Goal: Task Accomplishment & Management: Manage account settings

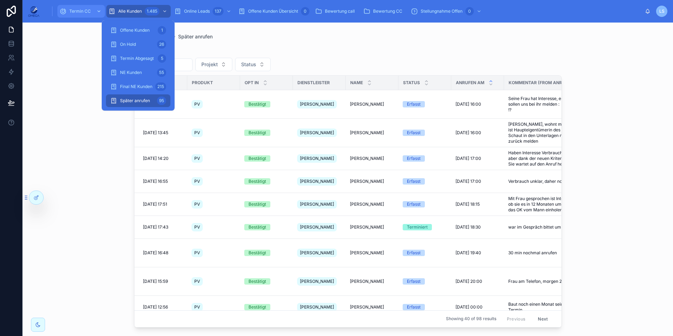
click at [84, 8] on div "Termin CC" at bounding box center [80, 11] width 43 height 11
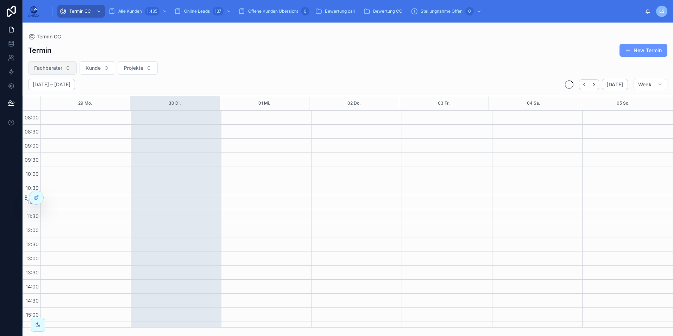
scroll to position [150, 0]
click at [92, 68] on span "Kunde" at bounding box center [93, 67] width 15 height 7
click at [59, 67] on span "Fachberater" at bounding box center [48, 67] width 28 height 7
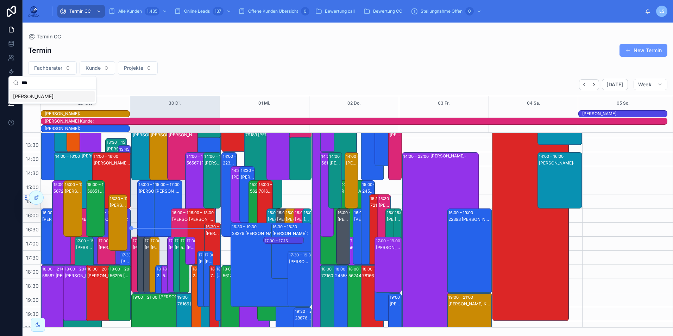
type input "***"
click at [49, 93] on div "[PERSON_NAME]" at bounding box center [52, 96] width 84 height 11
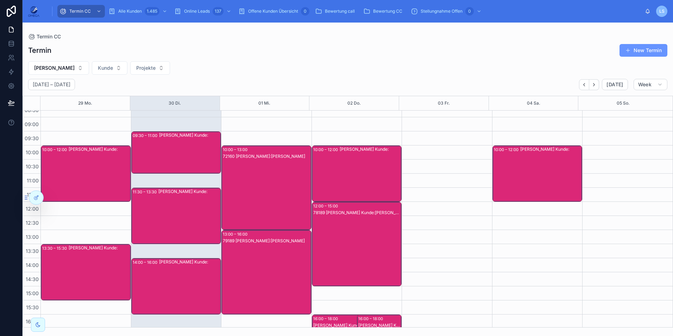
scroll to position [9, 0]
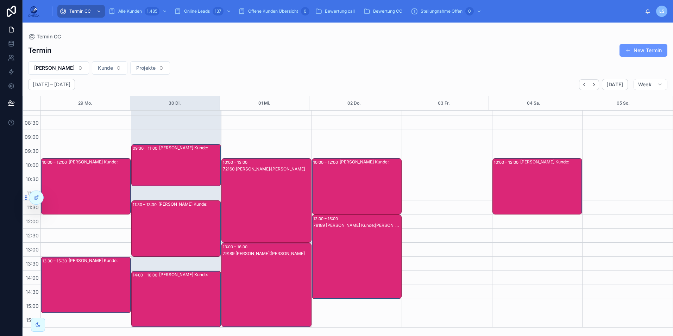
click at [274, 202] on div "72160 [PERSON_NAME]:[PERSON_NAME]" at bounding box center [267, 207] width 88 height 83
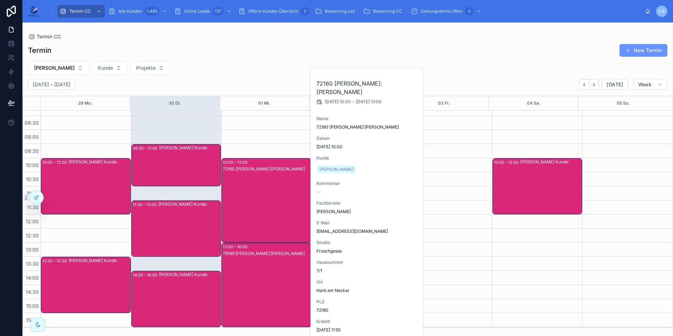
click at [274, 202] on div "72160 [PERSON_NAME]:[PERSON_NAME]" at bounding box center [267, 207] width 88 height 83
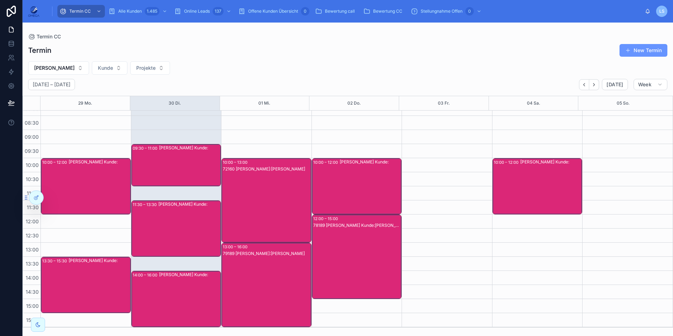
click at [283, 268] on div "79189 [PERSON_NAME]:[PERSON_NAME]" at bounding box center [267, 291] width 88 height 83
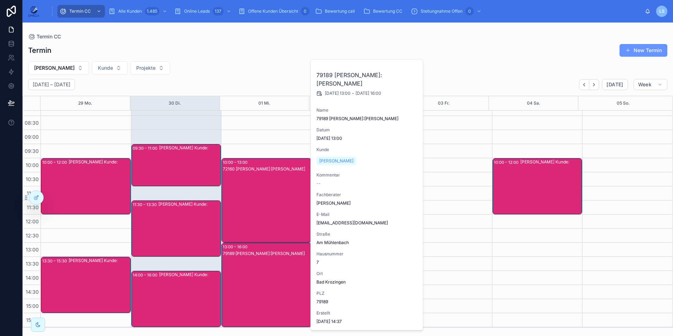
click at [282, 269] on div "79189 [PERSON_NAME]:[PERSON_NAME]" at bounding box center [267, 291] width 88 height 83
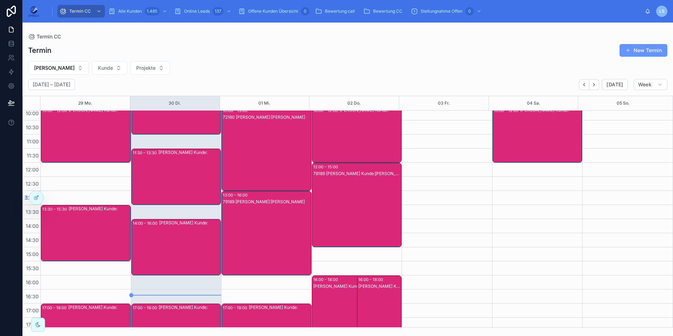
scroll to position [79, 0]
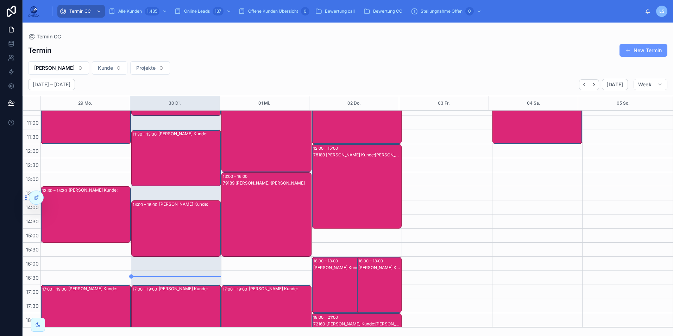
click at [249, 199] on div "79189 [PERSON_NAME]:[PERSON_NAME]" at bounding box center [267, 221] width 88 height 83
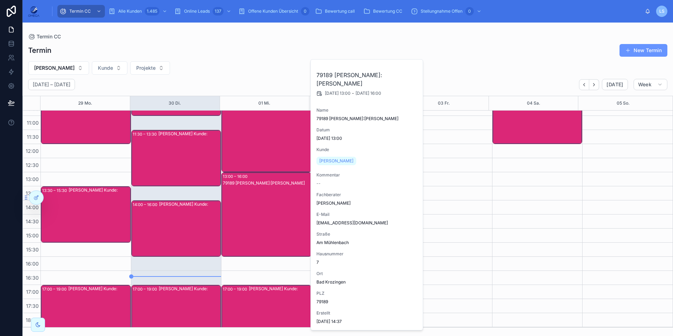
click at [240, 79] on div "[DATE] – [DATE] [DATE] Week" at bounding box center [348, 84] width 651 height 11
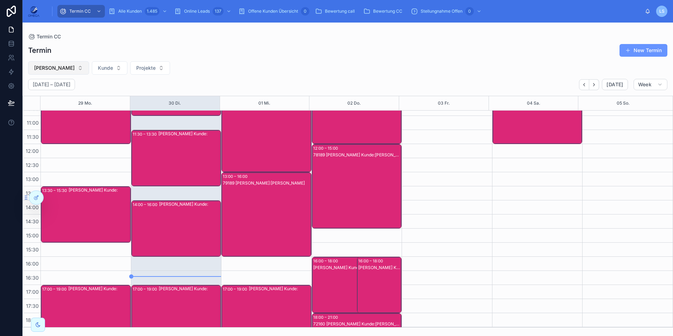
click at [63, 67] on span "[PERSON_NAME]" at bounding box center [54, 67] width 40 height 7
type input "****"
click at [55, 98] on div "[PERSON_NAME]" at bounding box center [54, 96] width 84 height 11
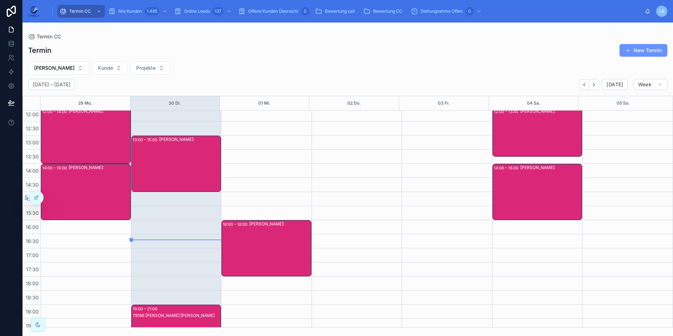
scroll to position [150, 0]
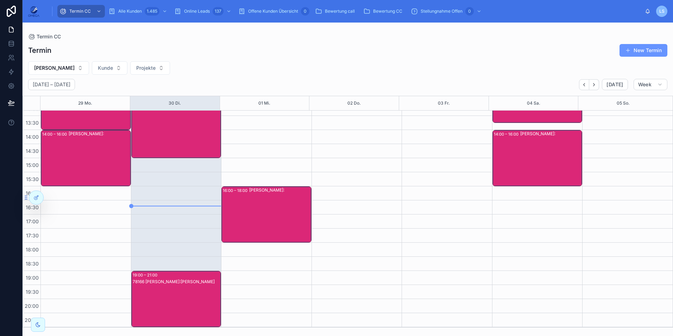
click at [283, 204] on div "[PERSON_NAME]:" at bounding box center [280, 214] width 62 height 55
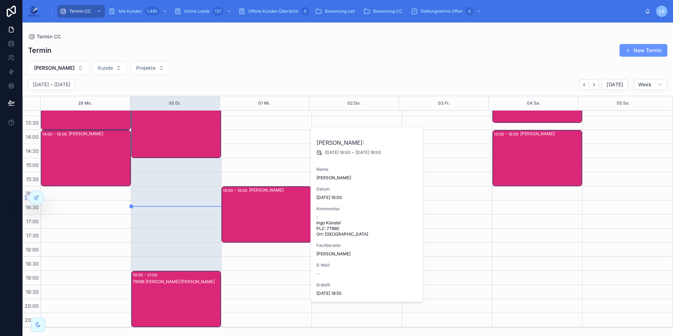
click at [280, 211] on div "[PERSON_NAME]:" at bounding box center [280, 214] width 62 height 55
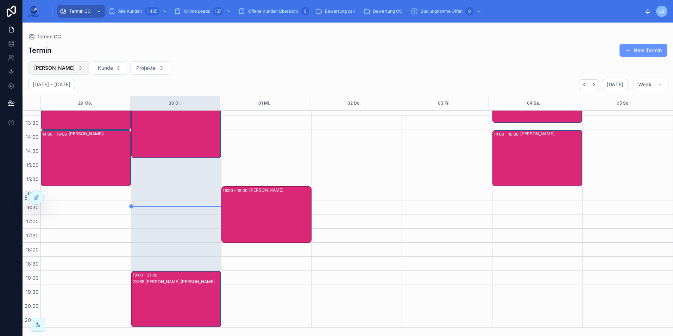
click at [41, 68] on span "[PERSON_NAME]" at bounding box center [54, 67] width 40 height 7
type input "****"
click at [54, 110] on div "[PERSON_NAME]" at bounding box center [54, 107] width 84 height 11
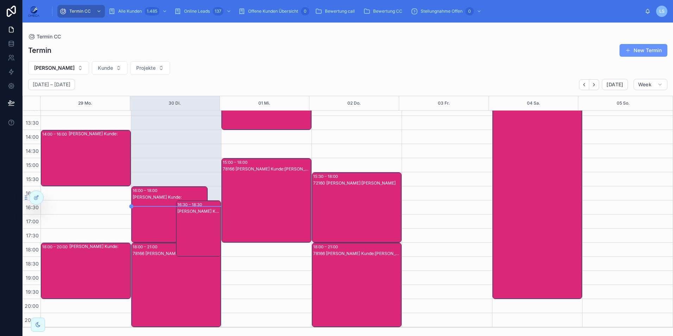
click at [279, 200] on div "78166 [PERSON_NAME] Kunde:[PERSON_NAME]" at bounding box center [267, 207] width 88 height 83
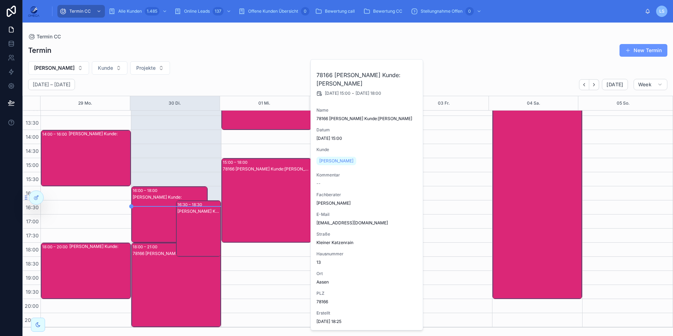
click at [279, 200] on div "78166 [PERSON_NAME] Kunde:[PERSON_NAME]" at bounding box center [267, 207] width 88 height 83
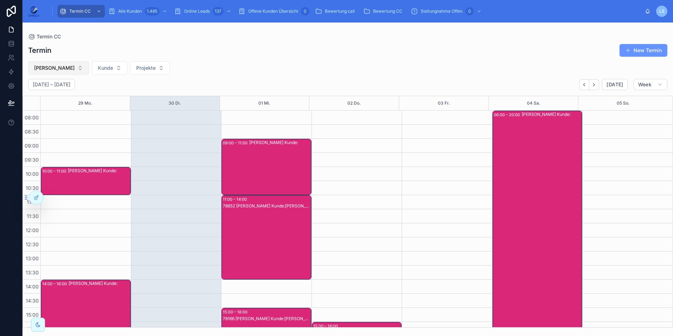
click at [71, 69] on button "[PERSON_NAME]" at bounding box center [58, 67] width 61 height 13
type input "***"
click at [61, 93] on div "[PERSON_NAME]" at bounding box center [54, 96] width 84 height 11
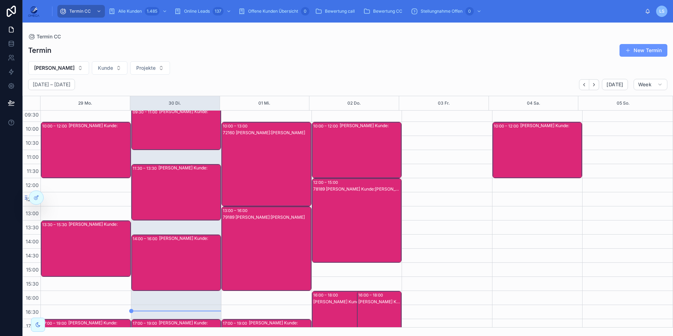
scroll to position [70, 0]
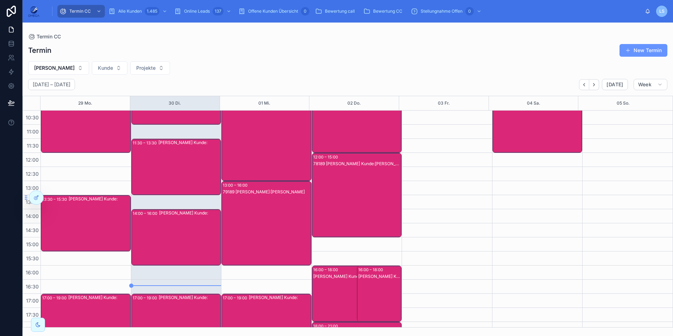
click at [288, 218] on div "79189 [PERSON_NAME]:[PERSON_NAME]" at bounding box center [267, 230] width 88 height 83
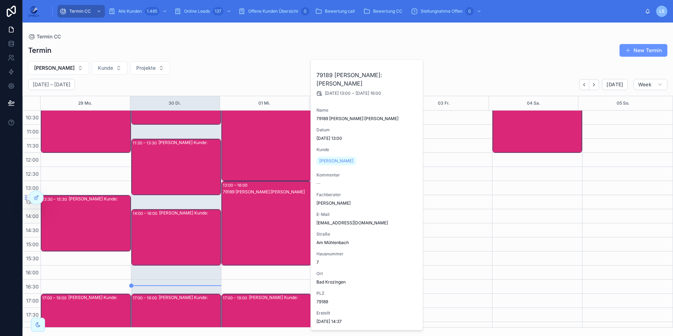
click at [288, 218] on div "79189 [PERSON_NAME]:[PERSON_NAME]" at bounding box center [267, 230] width 88 height 83
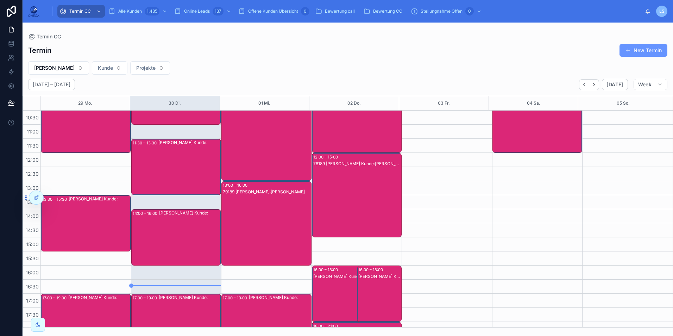
scroll to position [35, 0]
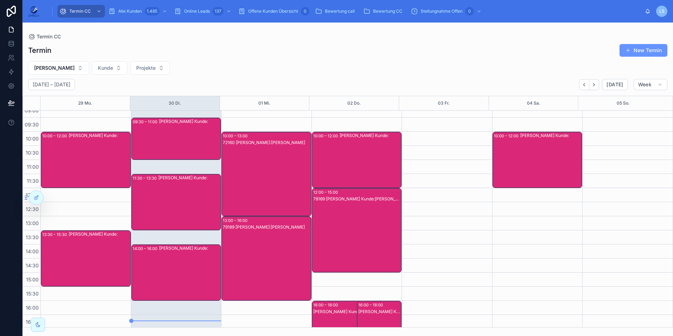
click at [280, 256] on div "79189 [PERSON_NAME]:[PERSON_NAME]" at bounding box center [267, 265] width 88 height 83
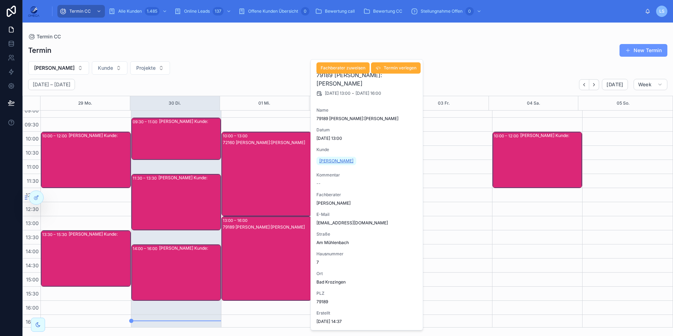
click at [328, 158] on link "[PERSON_NAME]" at bounding box center [337, 161] width 40 height 8
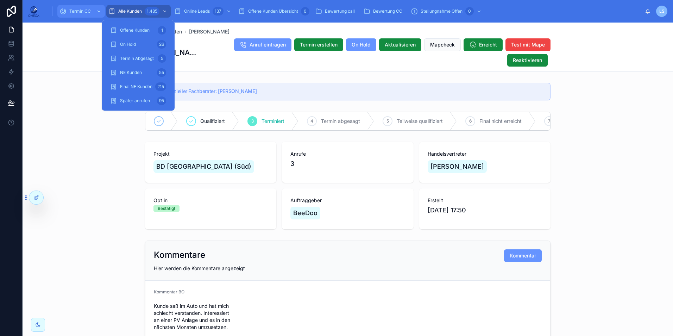
drag, startPoint x: 81, startPoint y: 8, endPoint x: 90, endPoint y: 10, distance: 8.9
click at [81, 8] on span "Termin CC" at bounding box center [79, 11] width 21 height 6
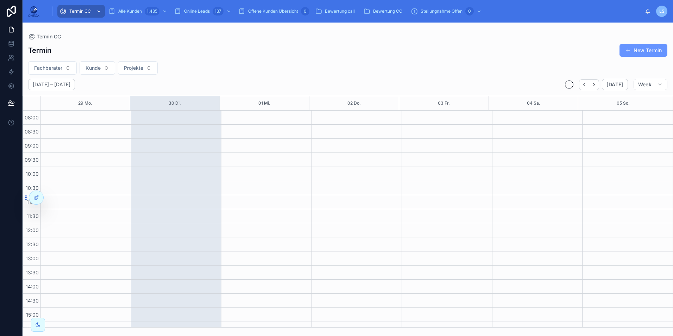
scroll to position [150, 0]
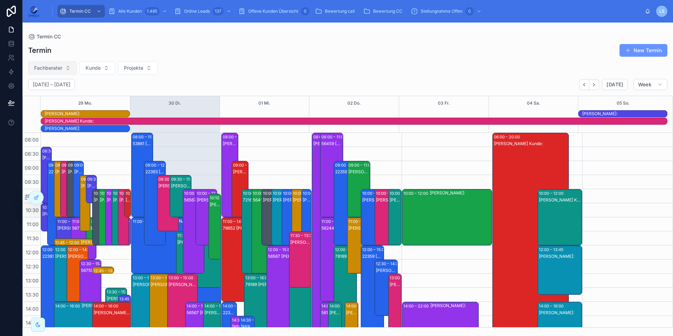
click at [69, 68] on button "Fachberater" at bounding box center [52, 67] width 49 height 13
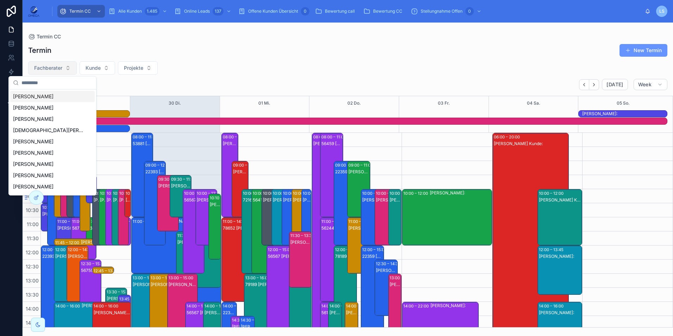
scroll to position [172, 0]
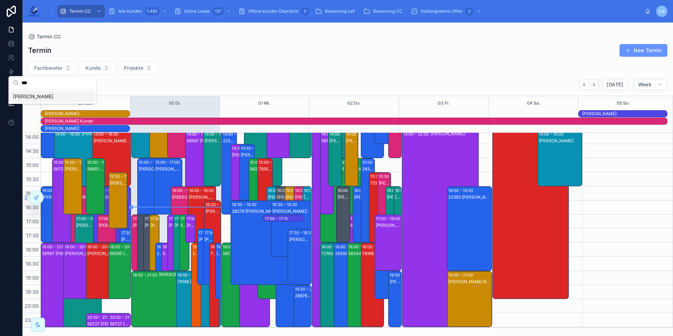
type input "***"
click at [48, 100] on div "[PERSON_NAME]" at bounding box center [52, 96] width 84 height 11
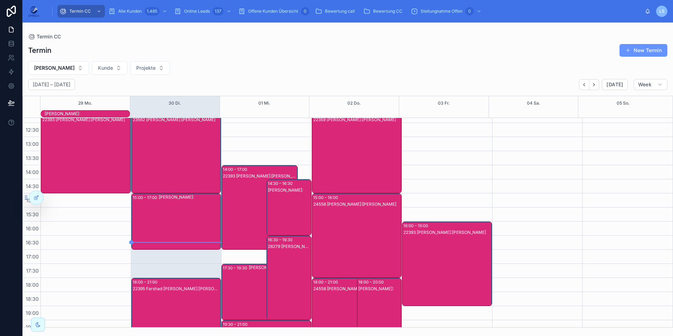
scroll to position [157, 0]
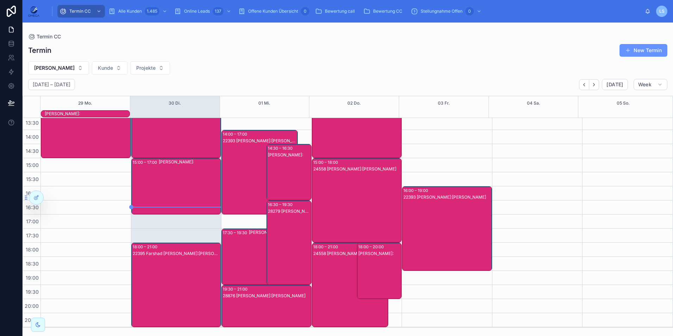
click at [291, 224] on div "28279 [PERSON_NAME]:[PERSON_NAME]" at bounding box center [289, 249] width 43 height 83
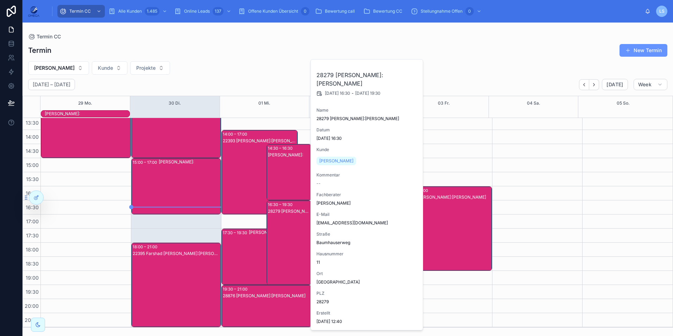
click at [291, 224] on div "28279 [PERSON_NAME]:[PERSON_NAME]" at bounding box center [289, 249] width 43 height 83
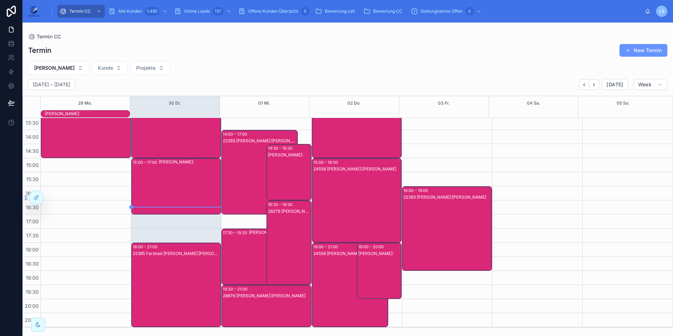
click at [248, 180] on div "22393 [PERSON_NAME]:[PERSON_NAME]" at bounding box center [260, 179] width 74 height 83
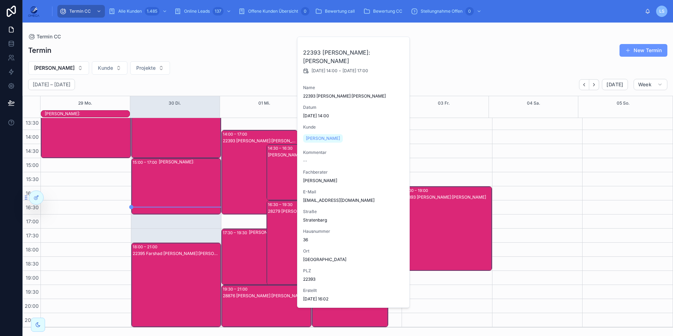
click at [248, 180] on div "22393 [PERSON_NAME]:[PERSON_NAME]" at bounding box center [260, 179] width 74 height 83
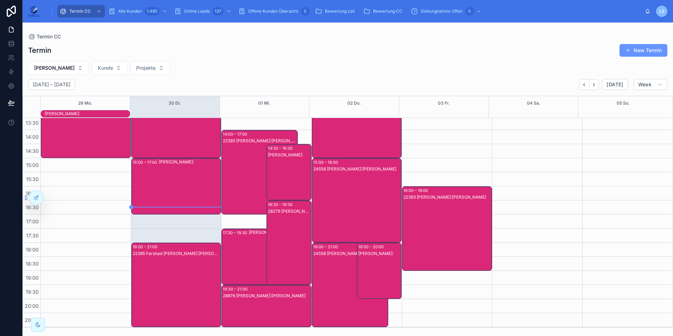
click at [281, 220] on div "28279 [PERSON_NAME]:[PERSON_NAME]" at bounding box center [289, 249] width 43 height 83
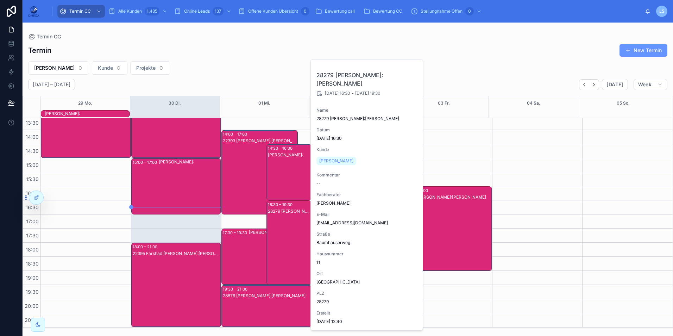
click at [281, 220] on div "28279 [PERSON_NAME]:[PERSON_NAME]" at bounding box center [289, 249] width 43 height 83
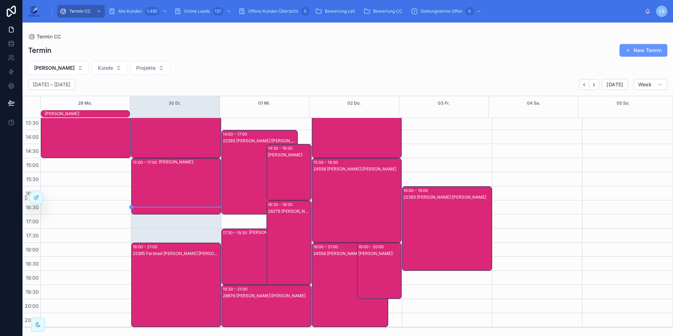
click at [263, 297] on div "28876 [PERSON_NAME]:[PERSON_NAME]" at bounding box center [267, 296] width 88 height 6
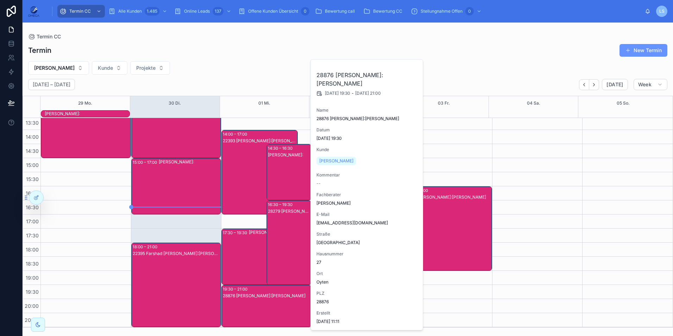
click at [230, 183] on div "22393 [PERSON_NAME]:[PERSON_NAME]" at bounding box center [260, 179] width 74 height 83
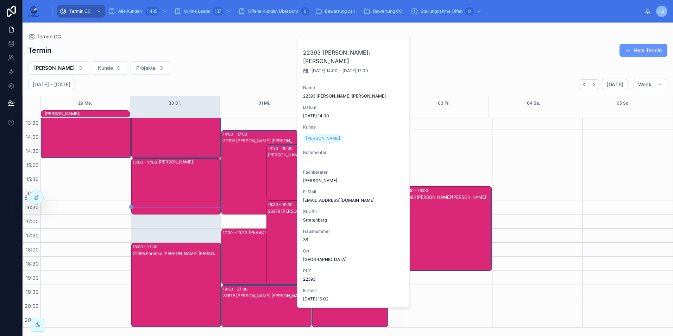
click at [231, 184] on div "22393 [PERSON_NAME]:[PERSON_NAME]" at bounding box center [260, 179] width 74 height 83
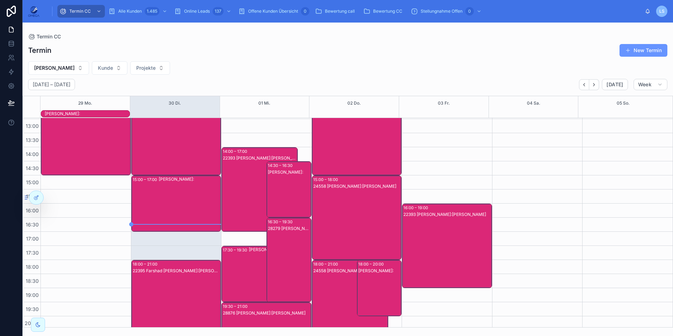
scroll to position [141, 0]
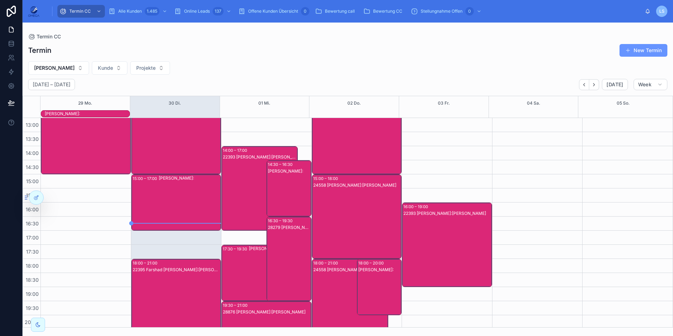
click at [248, 201] on div "22393 [PERSON_NAME]:[PERSON_NAME]" at bounding box center [260, 195] width 74 height 83
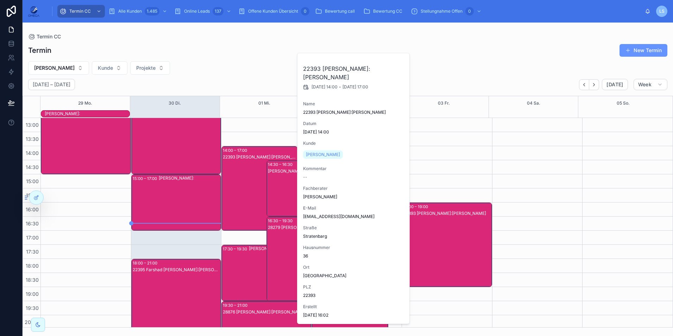
click at [248, 201] on div "22393 [PERSON_NAME]:[PERSON_NAME]" at bounding box center [260, 195] width 74 height 83
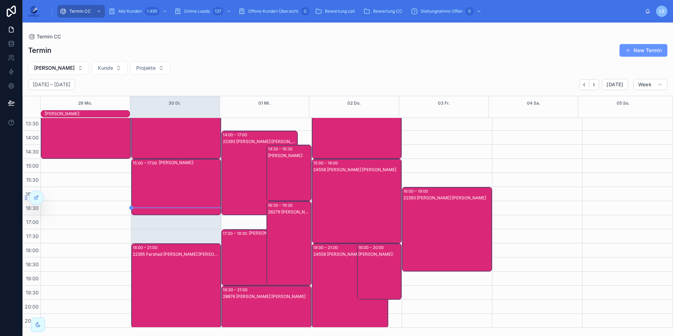
scroll to position [157, 0]
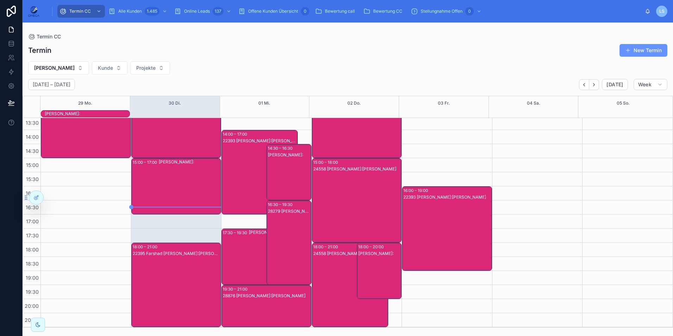
click at [262, 300] on div "28876 [PERSON_NAME]:[PERSON_NAME]" at bounding box center [267, 313] width 88 height 41
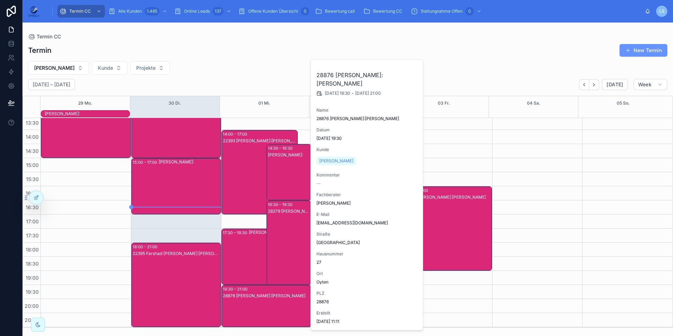
click at [278, 236] on div "28279 [PERSON_NAME]:[PERSON_NAME]" at bounding box center [289, 249] width 43 height 83
click at [254, 180] on div "22393 [PERSON_NAME]:[PERSON_NAME]" at bounding box center [260, 179] width 74 height 83
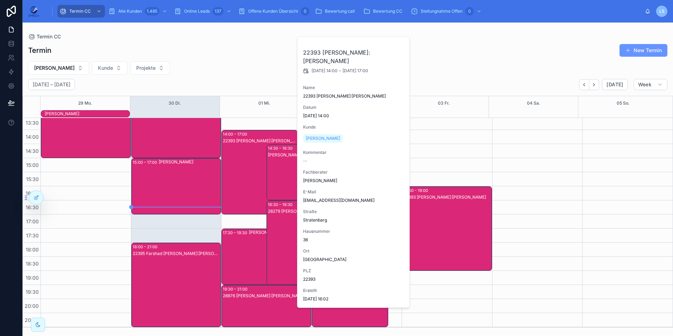
click at [260, 298] on div "28876 [PERSON_NAME]:[PERSON_NAME]" at bounding box center [267, 296] width 88 height 6
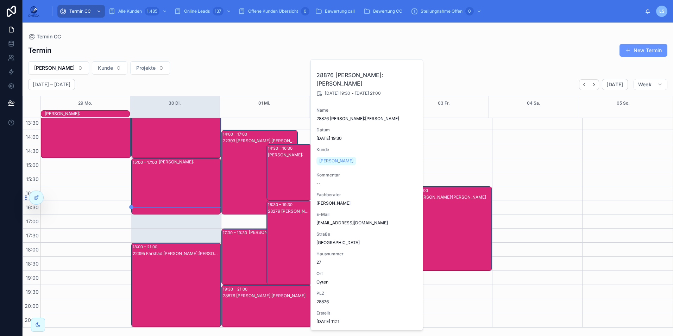
click at [275, 253] on div "28279 [PERSON_NAME]:[PERSON_NAME]" at bounding box center [289, 249] width 43 height 83
click at [347, 69] on span "Fachberater zuweisen" at bounding box center [343, 68] width 45 height 6
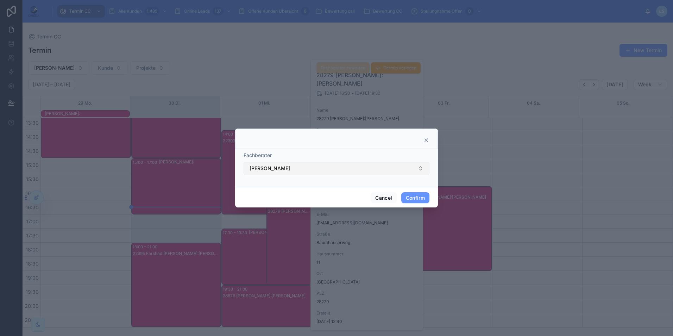
click at [292, 170] on button "[PERSON_NAME]" at bounding box center [337, 168] width 186 height 13
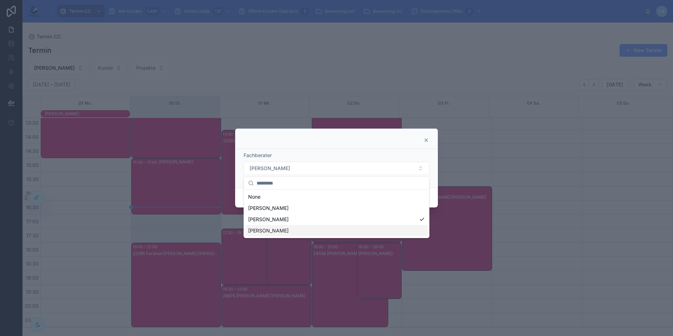
click at [285, 228] on div "[PERSON_NAME]" at bounding box center [336, 230] width 182 height 11
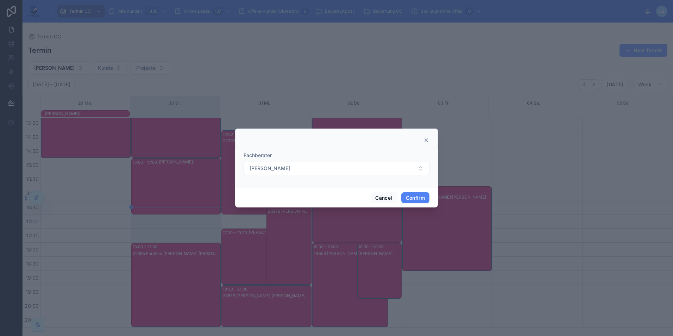
click at [415, 197] on button "Confirm" at bounding box center [415, 197] width 28 height 11
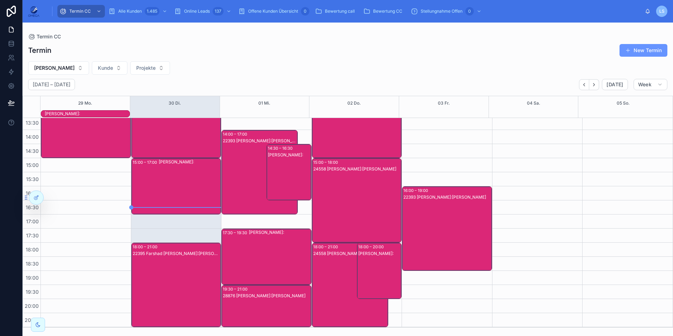
click at [289, 225] on div "10:00 – 12:00 [PERSON_NAME]: 14:00 – 17:00 22393 [PERSON_NAME]:[PERSON_NAME] 17…" at bounding box center [266, 144] width 90 height 366
click at [239, 187] on div "22393 [PERSON_NAME]:[PERSON_NAME]" at bounding box center [260, 179] width 74 height 83
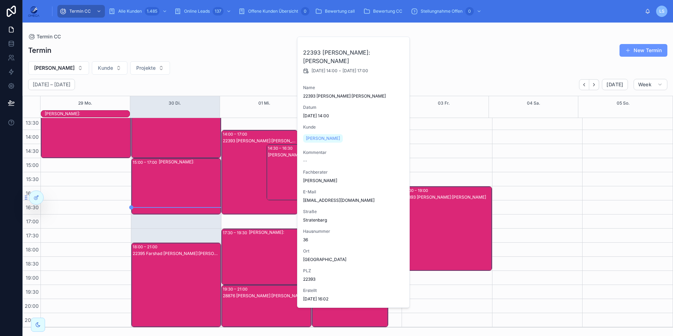
click at [238, 185] on div "22393 [PERSON_NAME]:[PERSON_NAME]" at bounding box center [260, 179] width 74 height 83
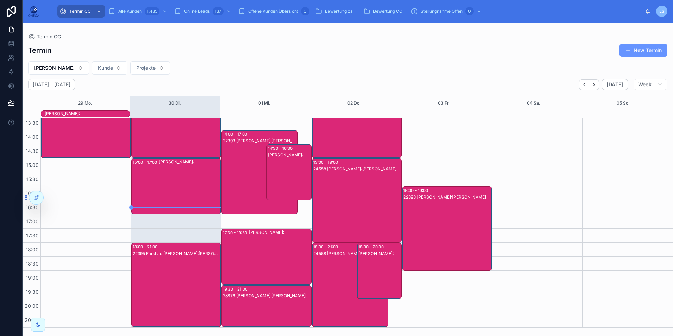
click at [271, 297] on div "28876 [PERSON_NAME]:[PERSON_NAME]" at bounding box center [267, 296] width 88 height 6
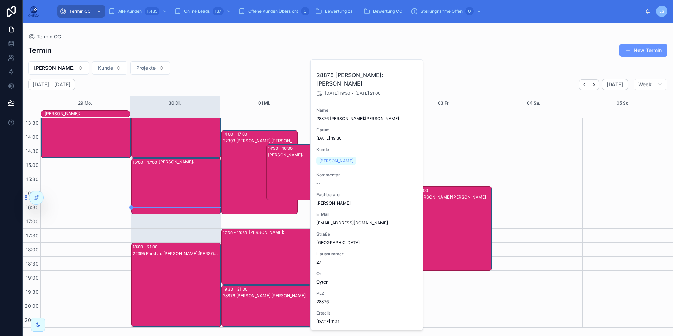
click at [271, 297] on div "28876 [PERSON_NAME]:[PERSON_NAME]" at bounding box center [267, 296] width 88 height 6
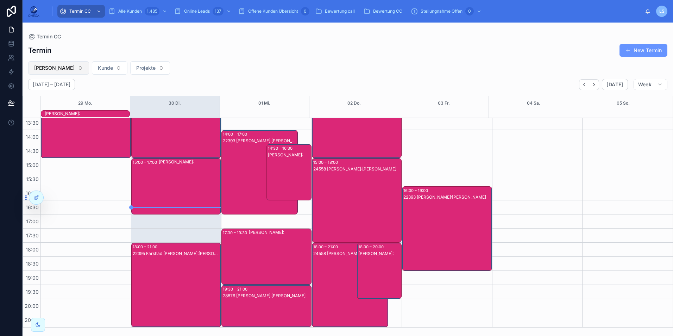
click at [66, 66] on span "[PERSON_NAME]" at bounding box center [54, 67] width 40 height 7
type input "***"
click at [61, 97] on div "[PERSON_NAME]" at bounding box center [59, 96] width 84 height 11
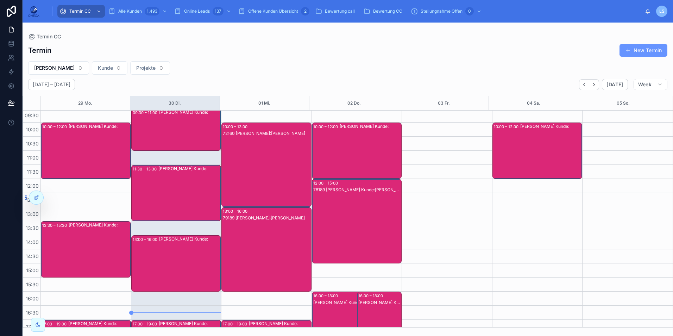
scroll to position [44, 0]
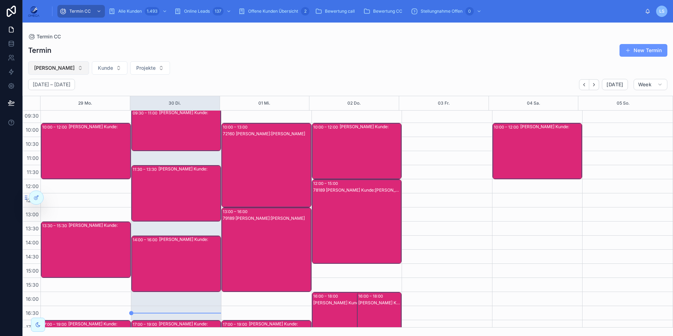
click at [56, 68] on span "[PERSON_NAME]" at bounding box center [54, 67] width 40 height 7
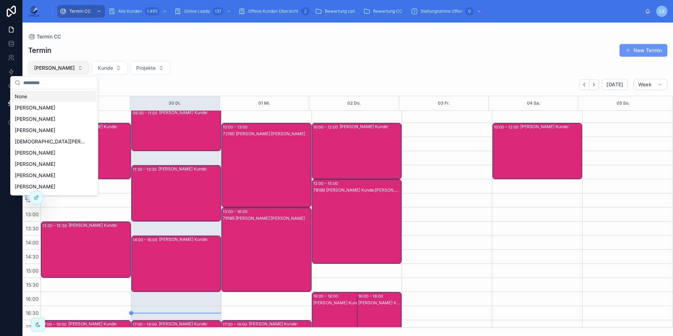
type input "*"
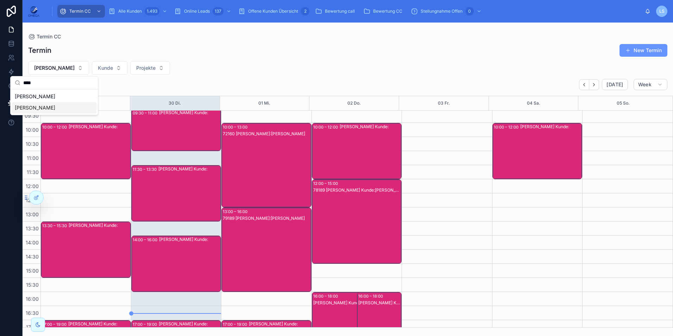
type input "****"
click at [41, 106] on span "[PERSON_NAME]" at bounding box center [35, 107] width 40 height 7
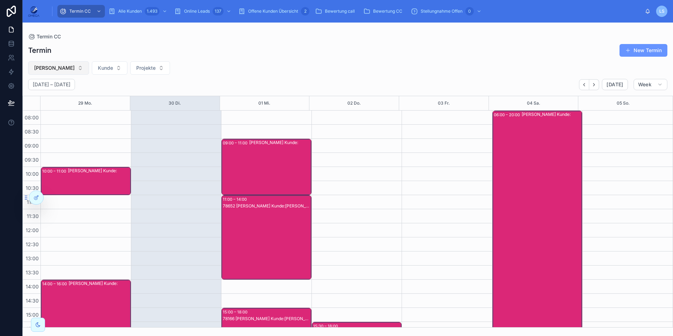
click at [67, 64] on button "[PERSON_NAME]" at bounding box center [58, 67] width 61 height 13
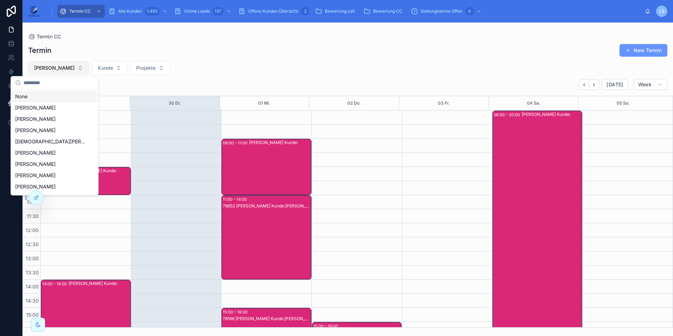
type input "*"
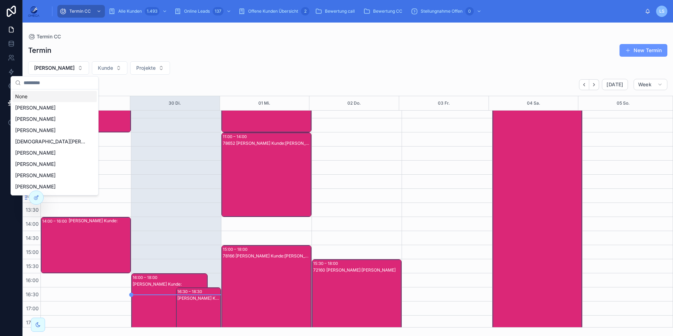
scroll to position [70, 0]
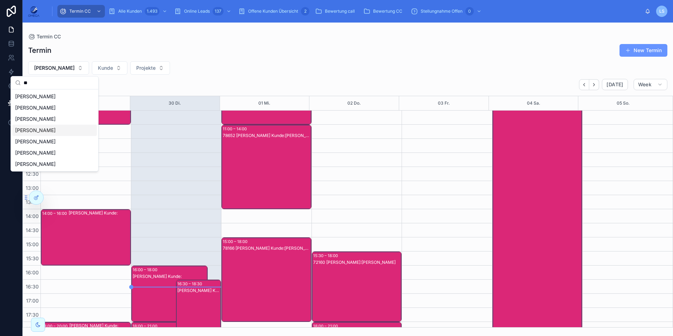
type input "*"
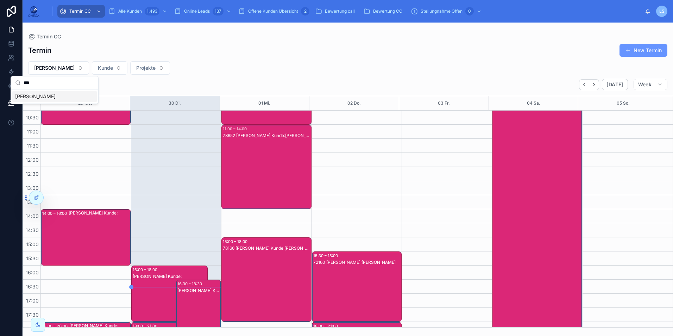
type input "***"
click at [52, 98] on div "[PERSON_NAME]" at bounding box center [54, 96] width 84 height 11
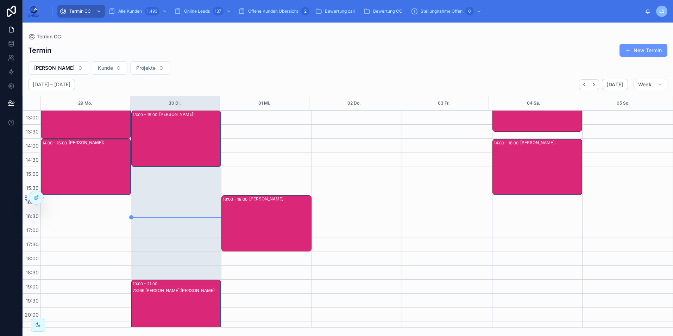
scroll to position [150, 0]
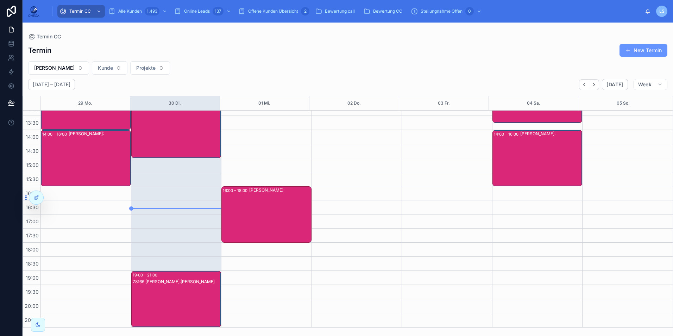
click at [290, 224] on div "[PERSON_NAME]:" at bounding box center [280, 214] width 62 height 55
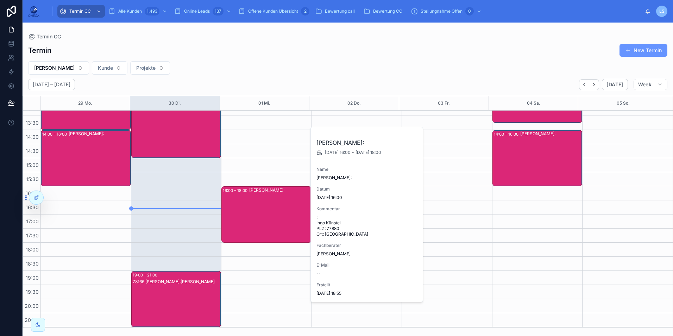
click at [290, 223] on div "[PERSON_NAME]:" at bounding box center [280, 214] width 62 height 55
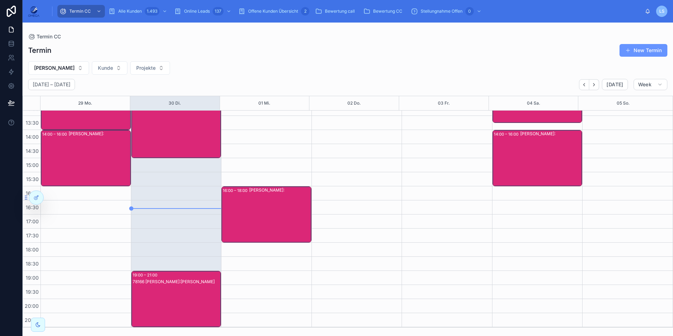
click at [264, 224] on div "[PERSON_NAME]:" at bounding box center [280, 214] width 62 height 55
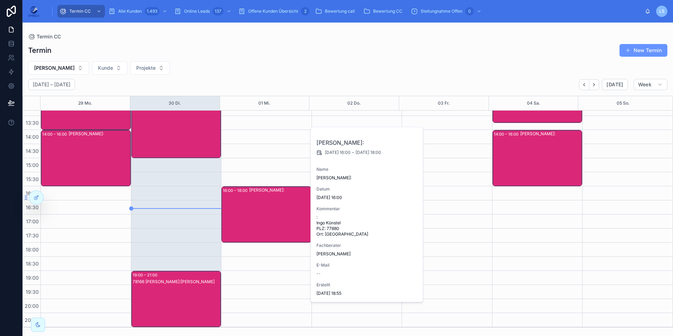
click at [264, 226] on div "[PERSON_NAME]:" at bounding box center [280, 214] width 62 height 55
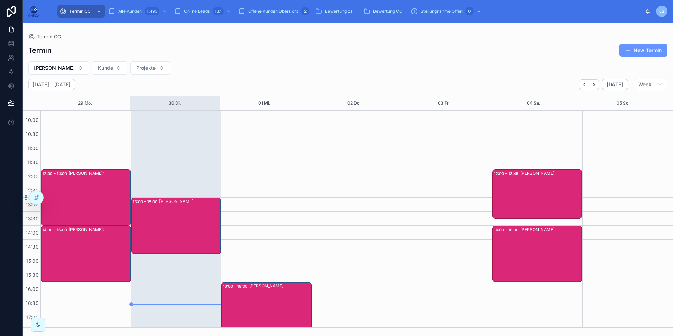
scroll to position [44, 0]
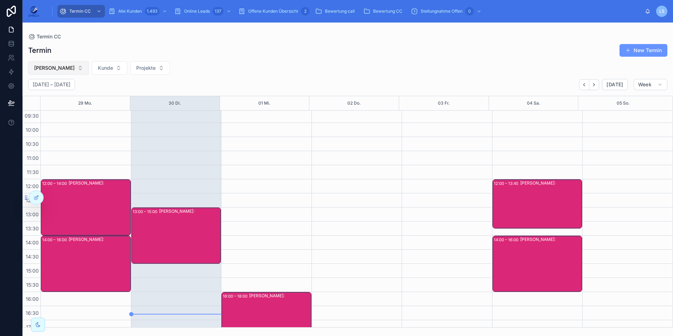
click at [71, 67] on button "[PERSON_NAME]" at bounding box center [58, 67] width 61 height 13
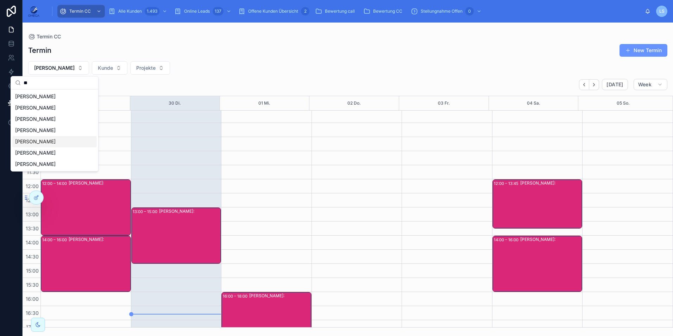
type input "**"
click at [56, 141] on div "[PERSON_NAME]" at bounding box center [54, 141] width 84 height 11
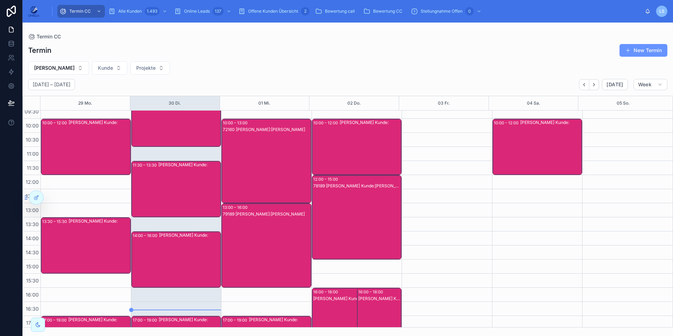
scroll to position [44, 0]
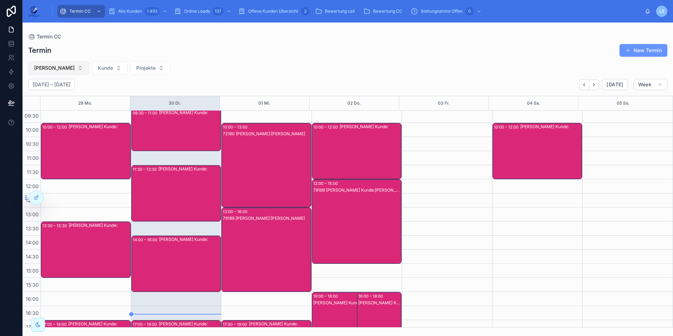
click at [68, 64] on button "[PERSON_NAME]" at bounding box center [58, 67] width 61 height 13
type input "***"
click at [58, 95] on div "[PERSON_NAME]" at bounding box center [54, 96] width 84 height 11
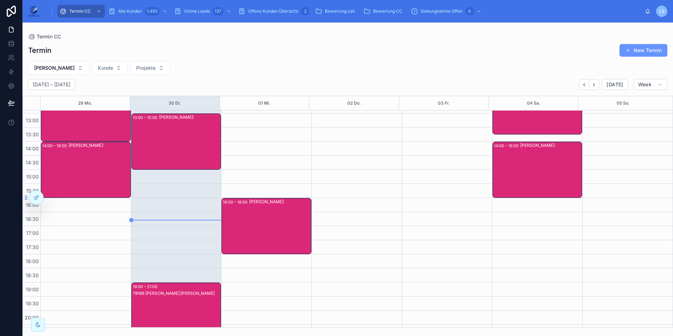
scroll to position [150, 0]
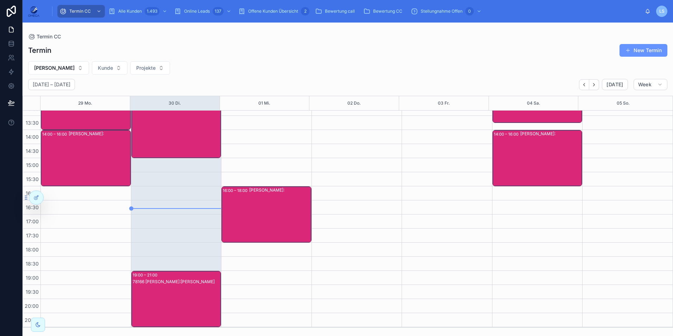
click at [275, 227] on div "[PERSON_NAME]:" at bounding box center [280, 214] width 62 height 55
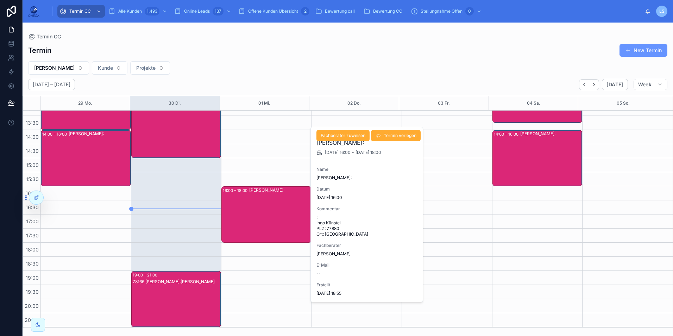
click at [337, 233] on span ": Ingo Künstel PLZ: 77880 Ort: [GEOGRAPHIC_DATA]" at bounding box center [367, 225] width 101 height 23
copy span "Sasbach"
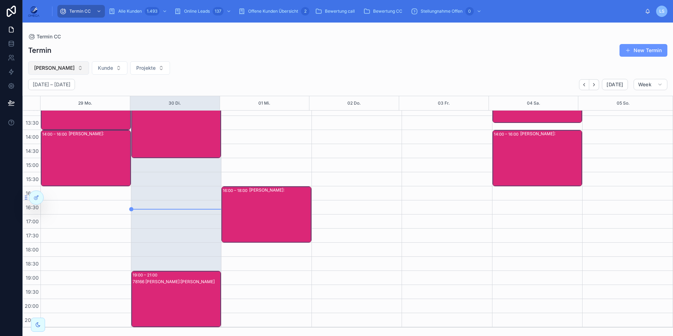
click at [69, 67] on button "[PERSON_NAME]" at bounding box center [58, 67] width 61 height 13
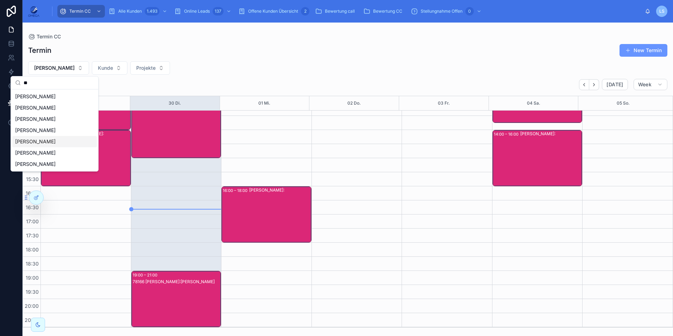
type input "**"
click at [46, 141] on span "[PERSON_NAME]" at bounding box center [35, 141] width 40 height 7
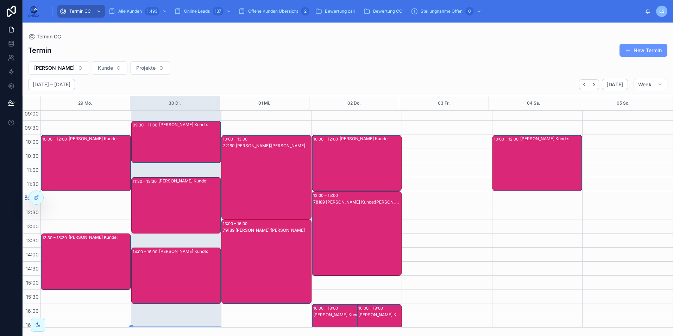
scroll to position [79, 0]
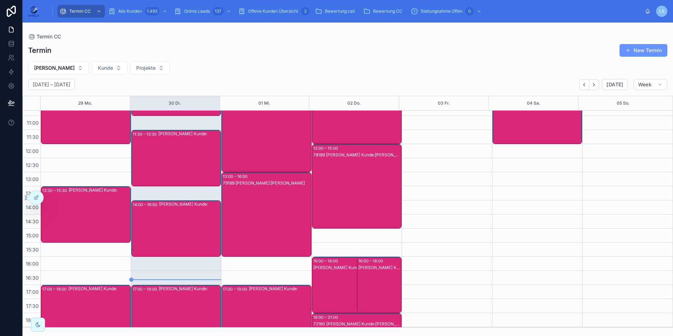
click at [270, 216] on div "79189 [PERSON_NAME]:[PERSON_NAME]" at bounding box center [267, 221] width 88 height 83
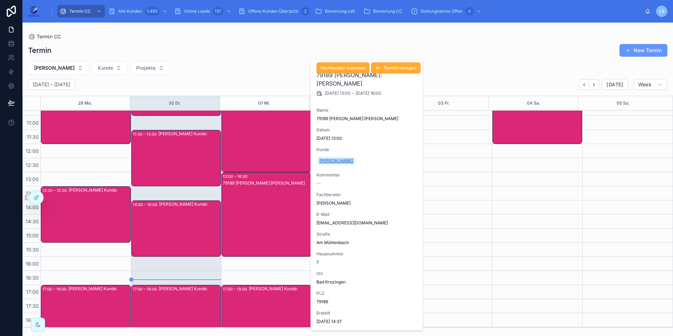
drag, startPoint x: 354, startPoint y: 160, endPoint x: 320, endPoint y: 160, distance: 33.4
click at [320, 160] on div "[PERSON_NAME]" at bounding box center [367, 160] width 101 height 11
copy span "[PERSON_NAME]"
click at [254, 77] on div "Termin New Termin [PERSON_NAME] Kunde Projekte [DATE] – [DATE] [DATE] Week 29 M…" at bounding box center [348, 183] width 651 height 288
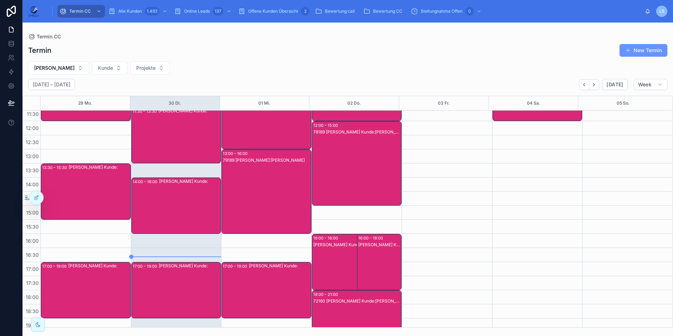
scroll to position [114, 0]
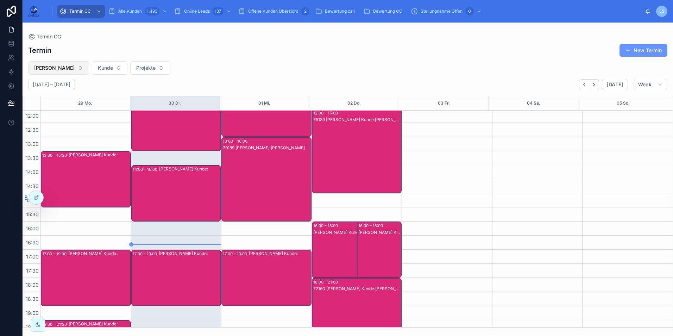
click at [62, 64] on button "[PERSON_NAME]" at bounding box center [58, 67] width 61 height 13
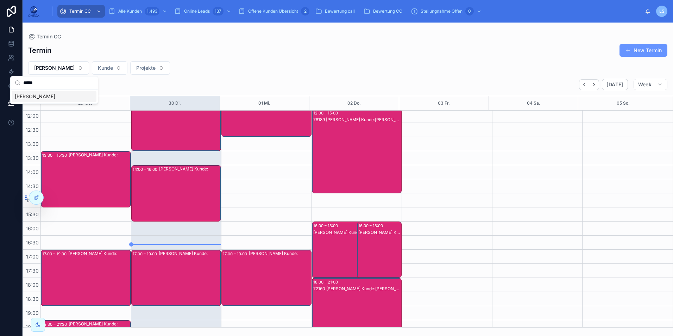
type input "*****"
click at [51, 97] on div "[PERSON_NAME]" at bounding box center [54, 96] width 84 height 11
